Goal: Task Accomplishment & Management: Complete application form

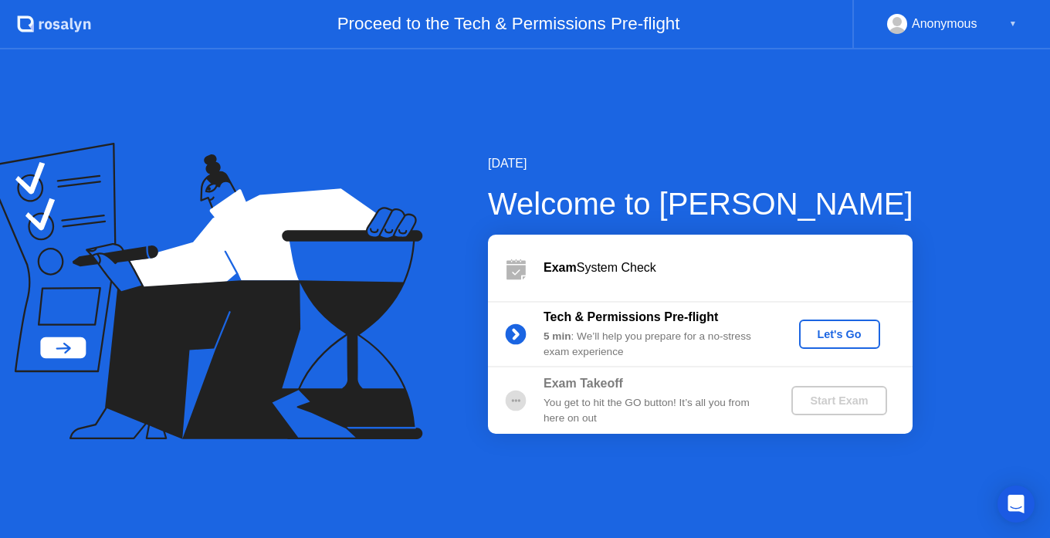
click at [853, 331] on div "Let's Go" at bounding box center [840, 334] width 69 height 12
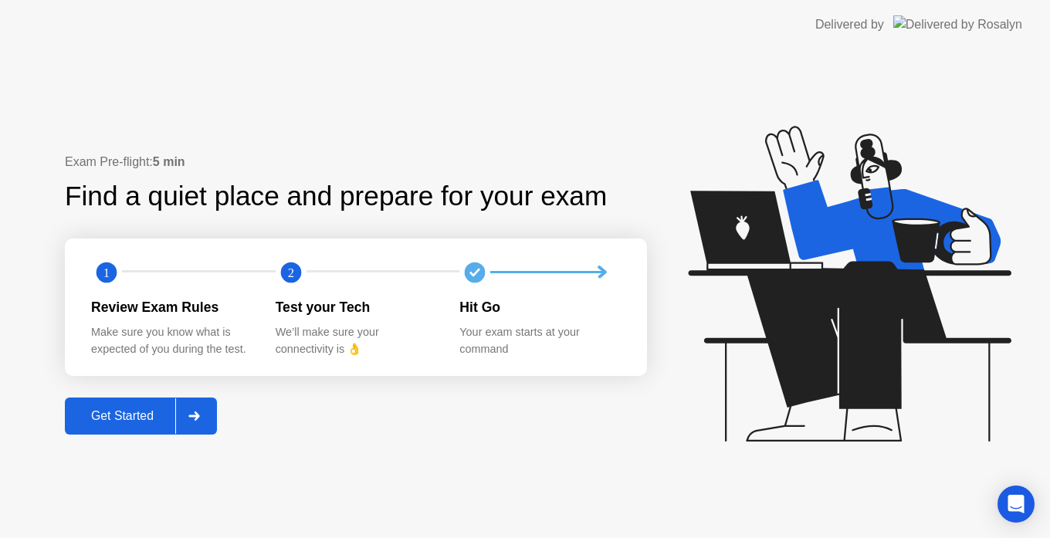
click at [120, 416] on div "Get Started" at bounding box center [123, 416] width 106 height 14
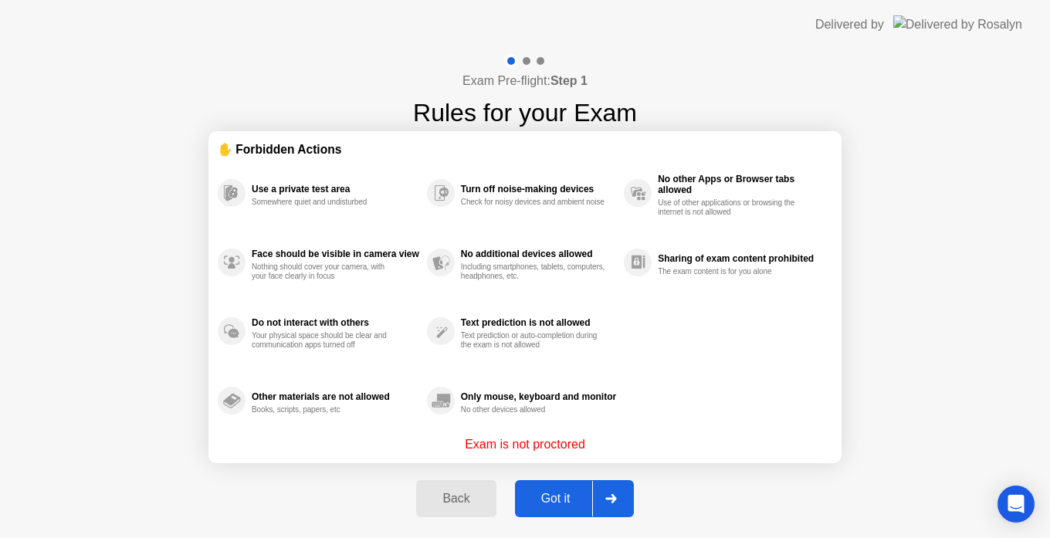
click at [561, 489] on button "Got it" at bounding box center [574, 498] width 119 height 37
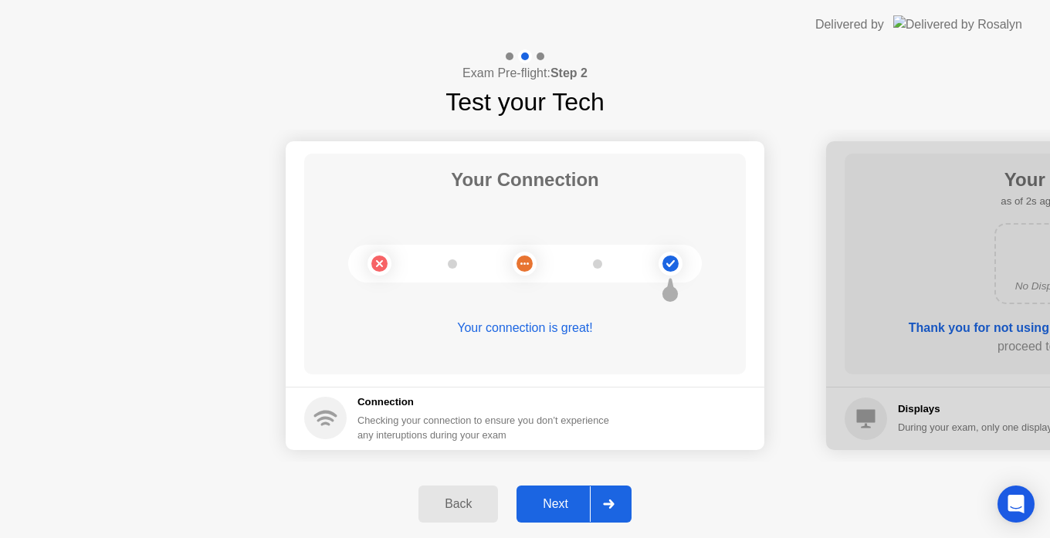
click at [581, 500] on div "Next" at bounding box center [555, 504] width 69 height 14
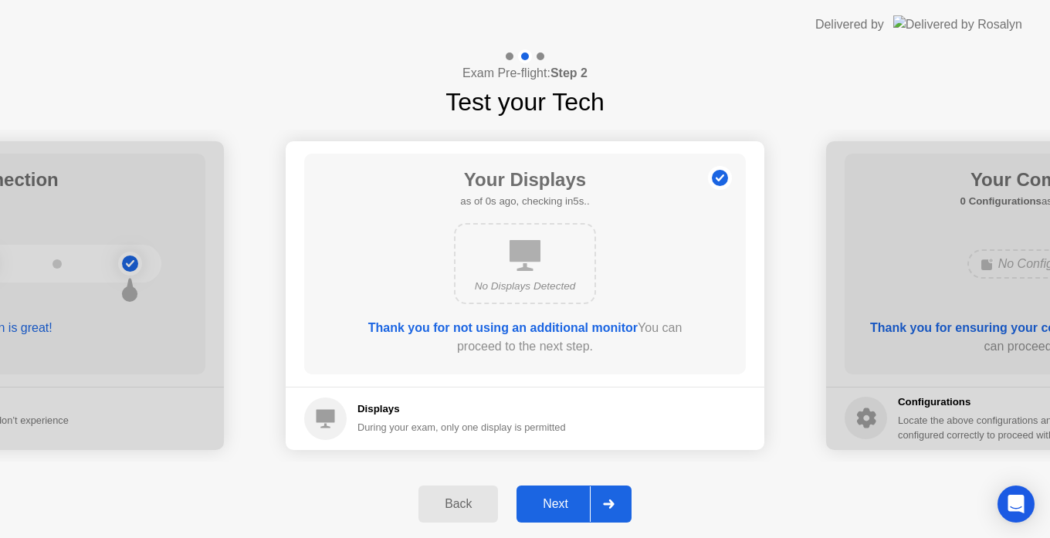
click at [581, 500] on div "Next" at bounding box center [555, 504] width 69 height 14
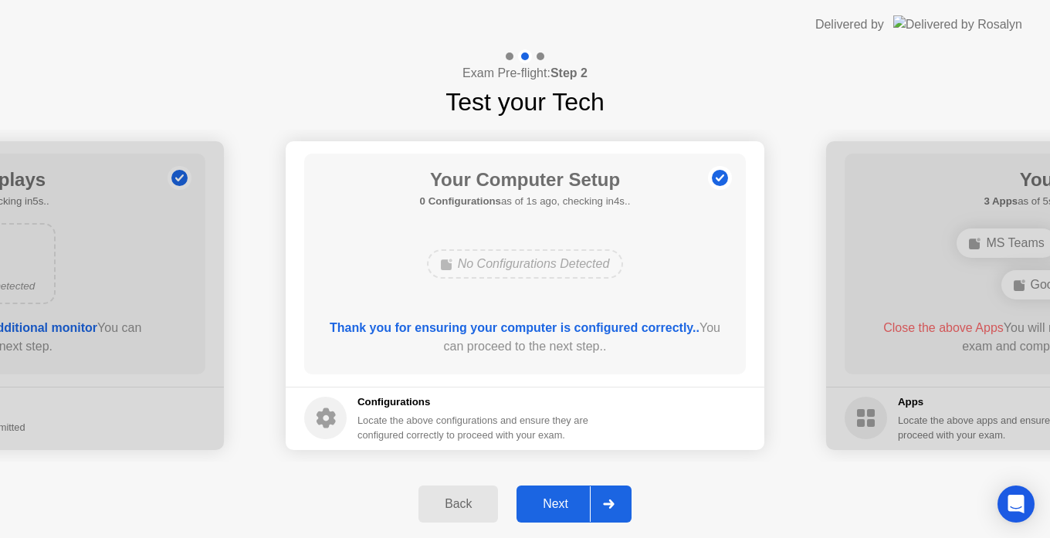
click at [581, 500] on div "Next" at bounding box center [555, 504] width 69 height 14
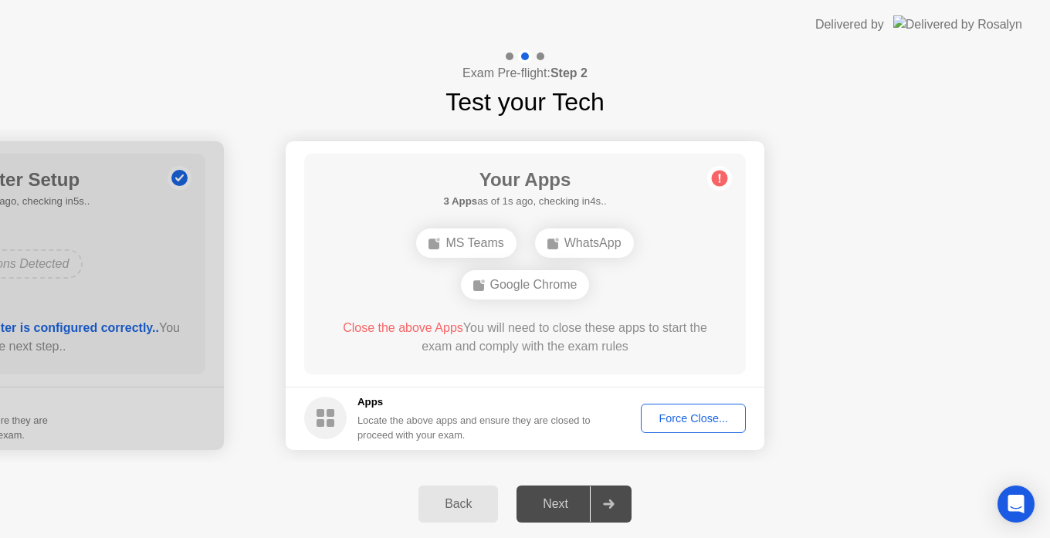
click at [673, 418] on div "Force Close..." at bounding box center [693, 418] width 94 height 12
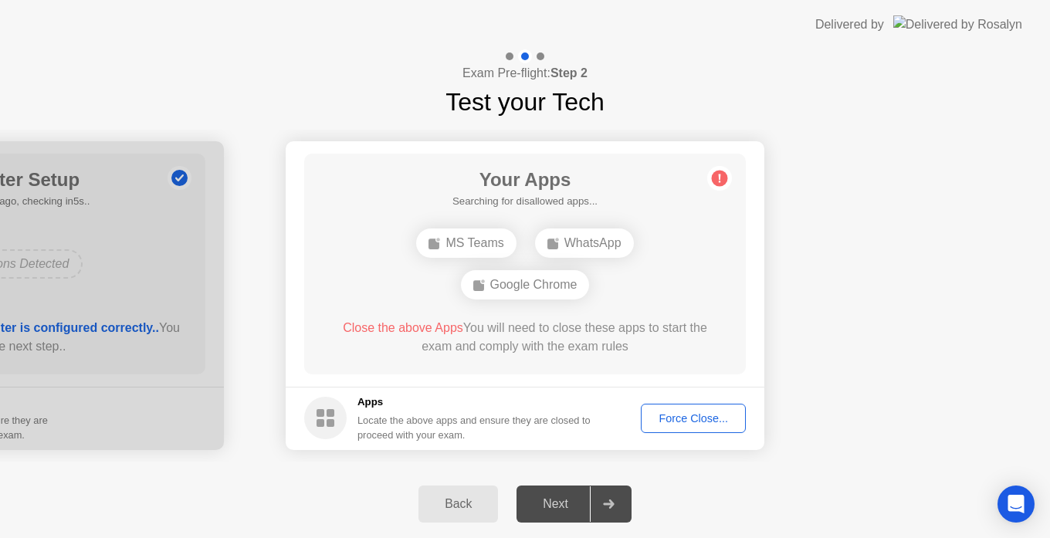
click at [576, 421] on div "Locate the above apps and ensure they are closed to proceed with your exam." at bounding box center [475, 427] width 234 height 29
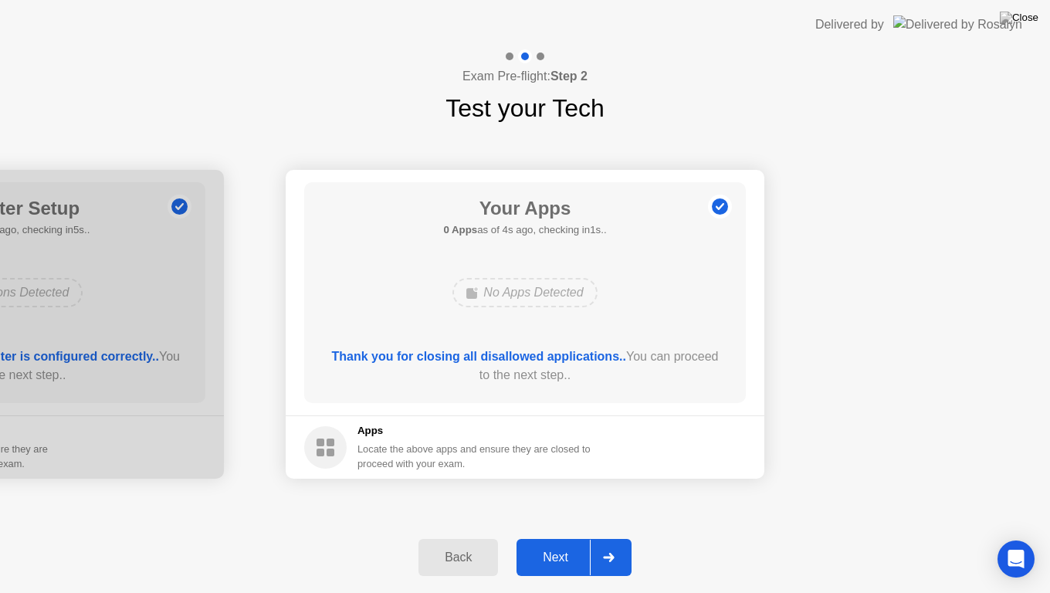
click at [555, 538] on div "Next" at bounding box center [555, 558] width 69 height 14
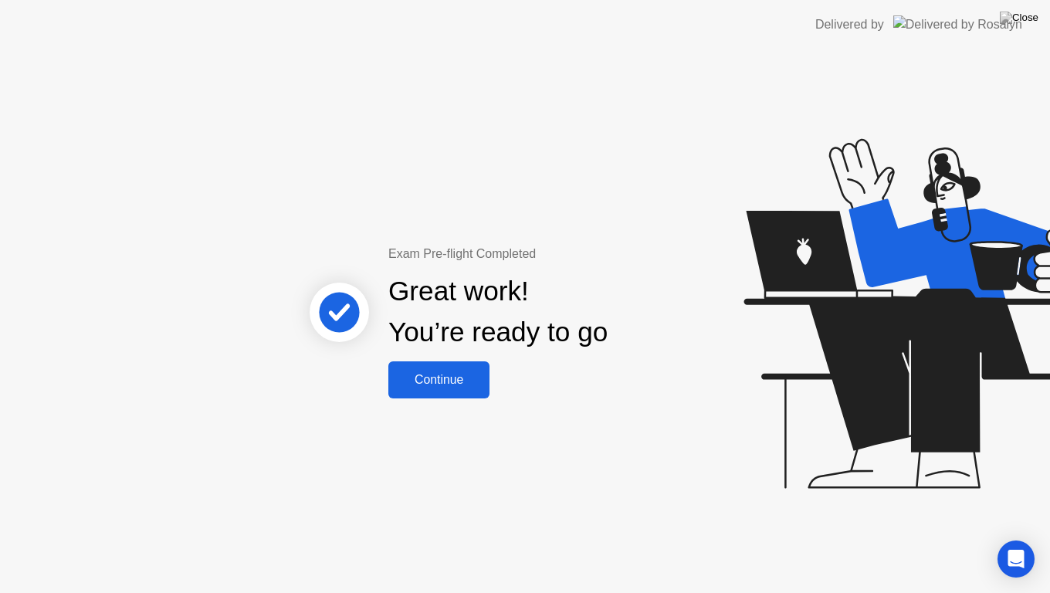
click at [439, 384] on div "Continue" at bounding box center [439, 380] width 92 height 14
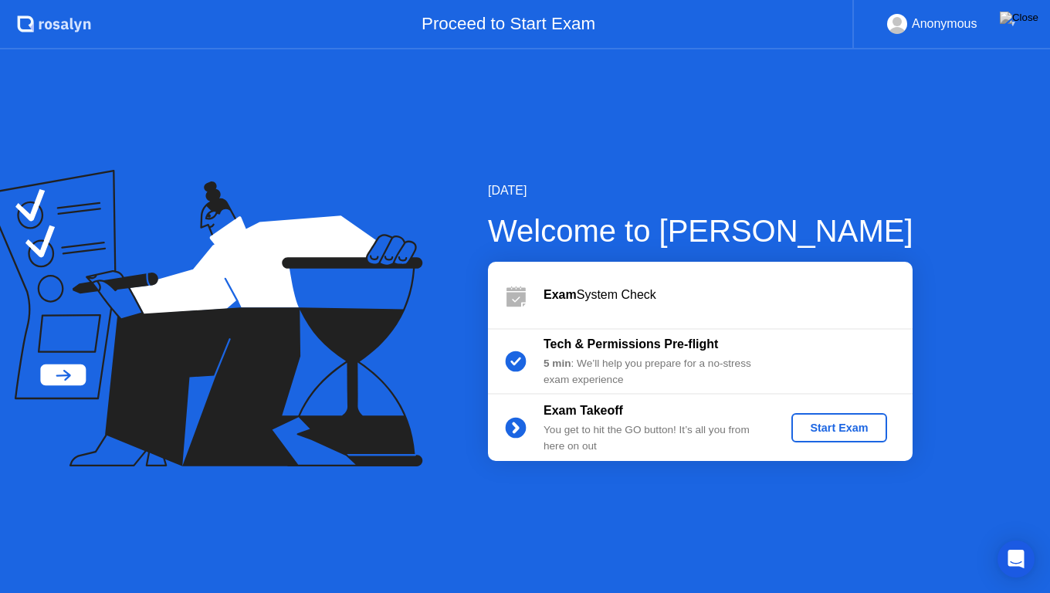
click at [1050, 195] on div "[DATE] Welcome to [PERSON_NAME] Exam System Check Tech & Permissions Pre-flight…" at bounding box center [525, 321] width 1050 height 544
click at [806, 434] on div "Start Exam" at bounding box center [839, 428] width 83 height 12
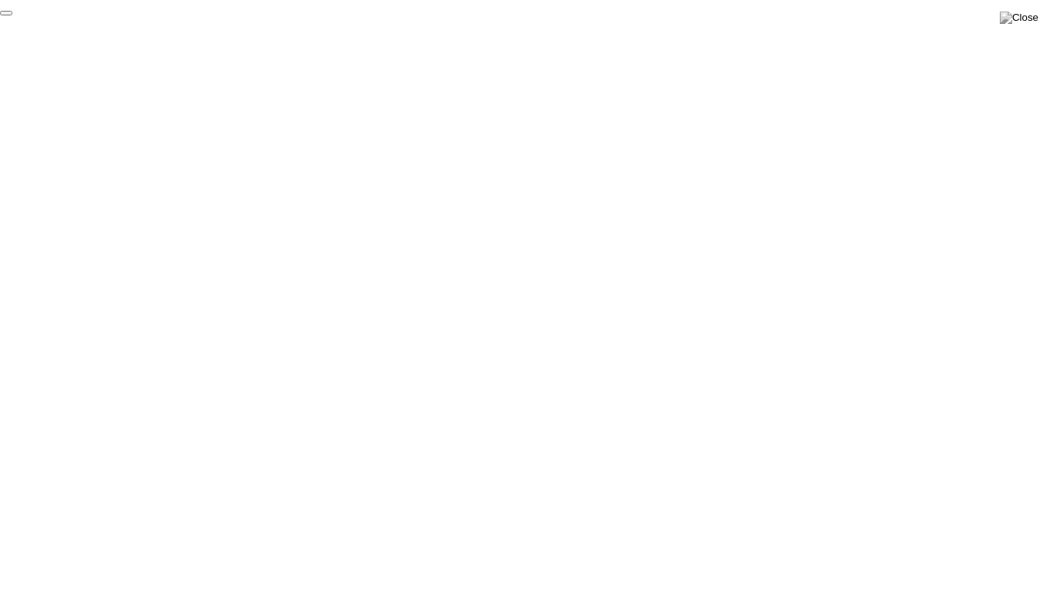
click div "End Proctoring Session"
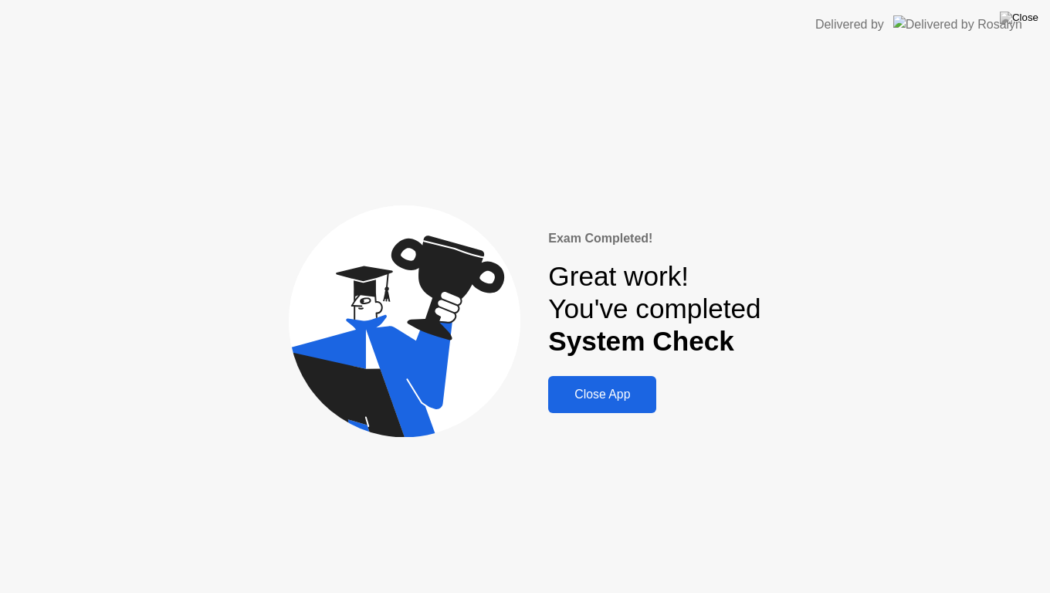
click at [626, 402] on div "Close App" at bounding box center [602, 395] width 99 height 14
